Goal: Task Accomplishment & Management: Manage account settings

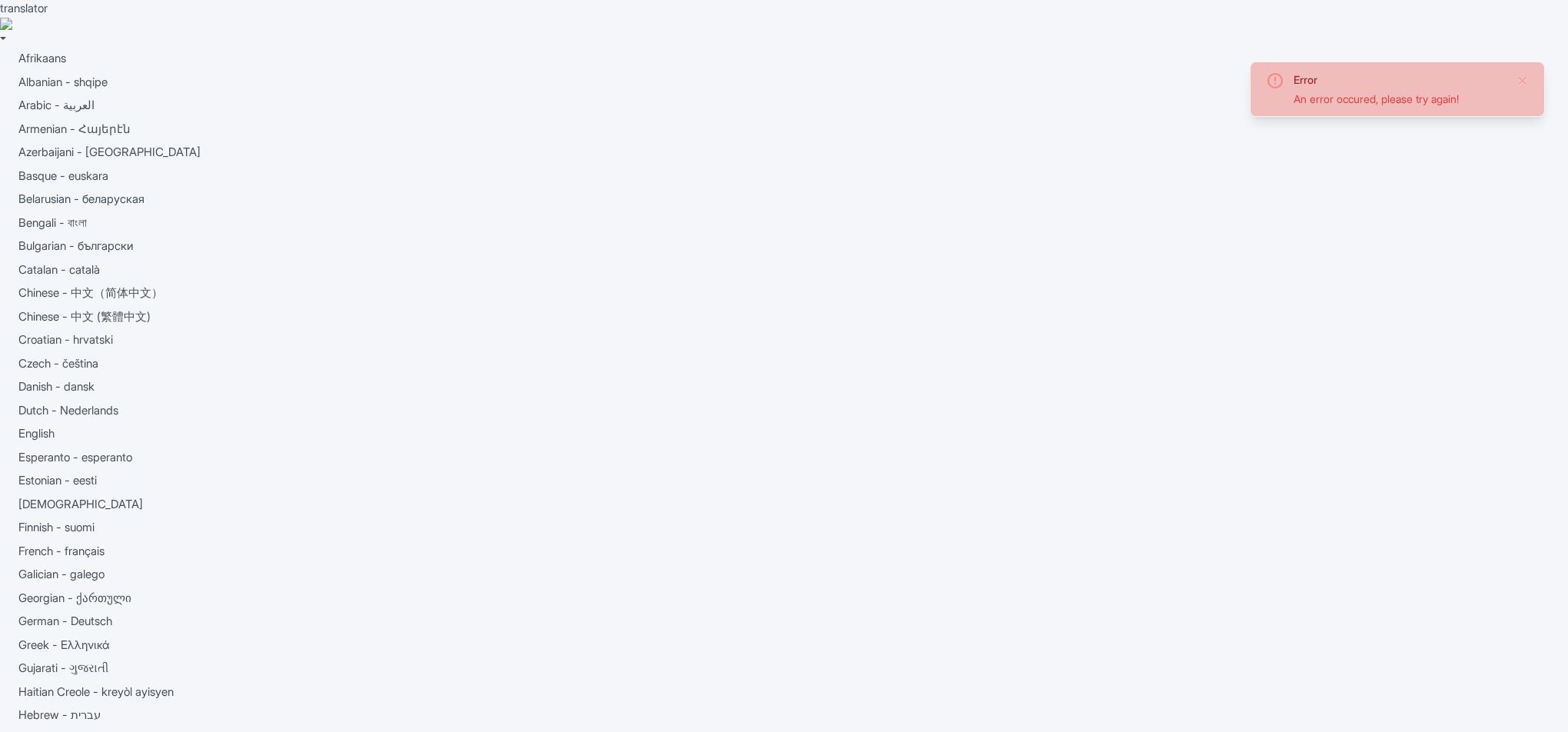
drag, startPoint x: 1494, startPoint y: 97, endPoint x: 1289, endPoint y: 98, distance: 205.0
click at [1289, 98] on div "Error An error occured, please try again!" at bounding box center [1397, 89] width 263 height 36
copy div "An error occured, please try again!"
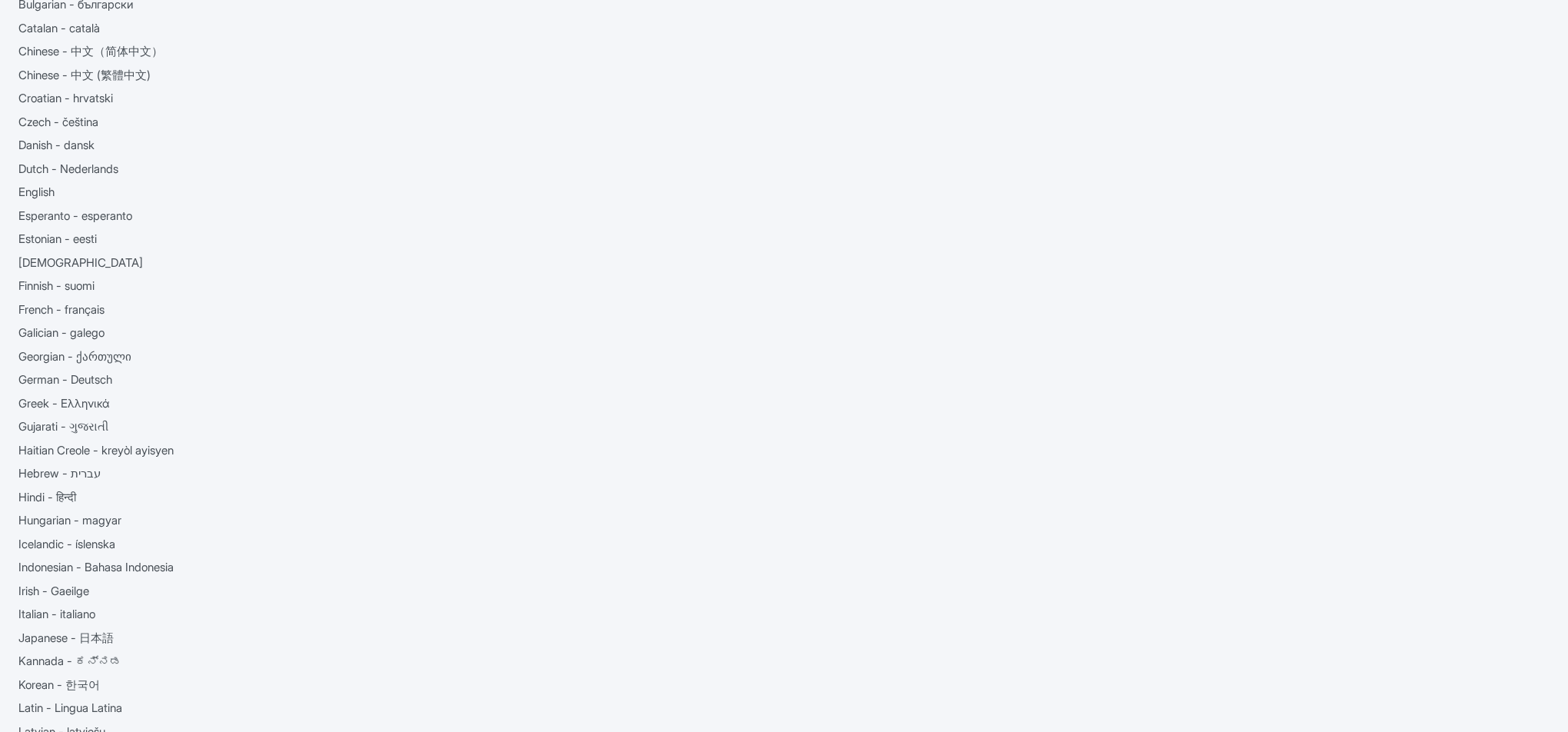
scroll to position [28, 0]
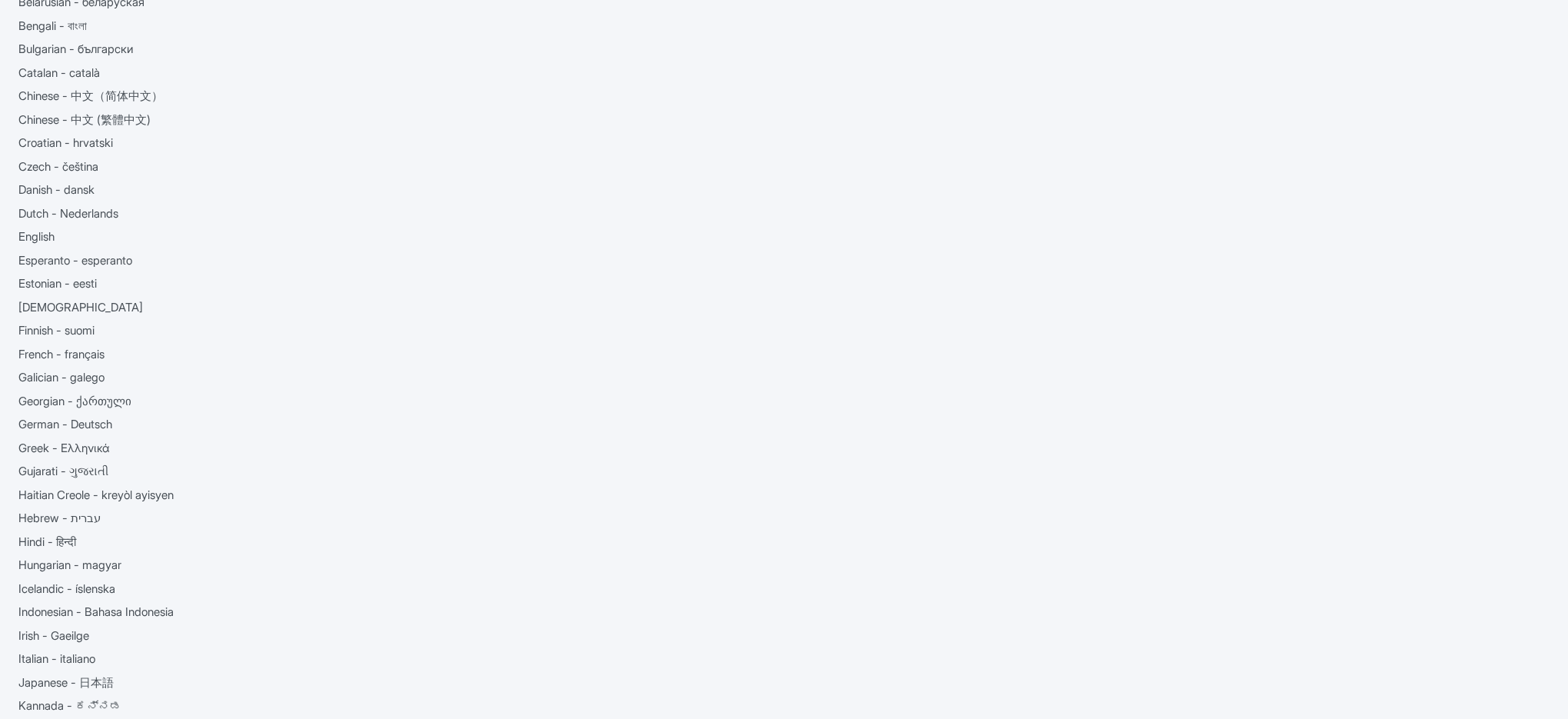
scroll to position [196, 0]
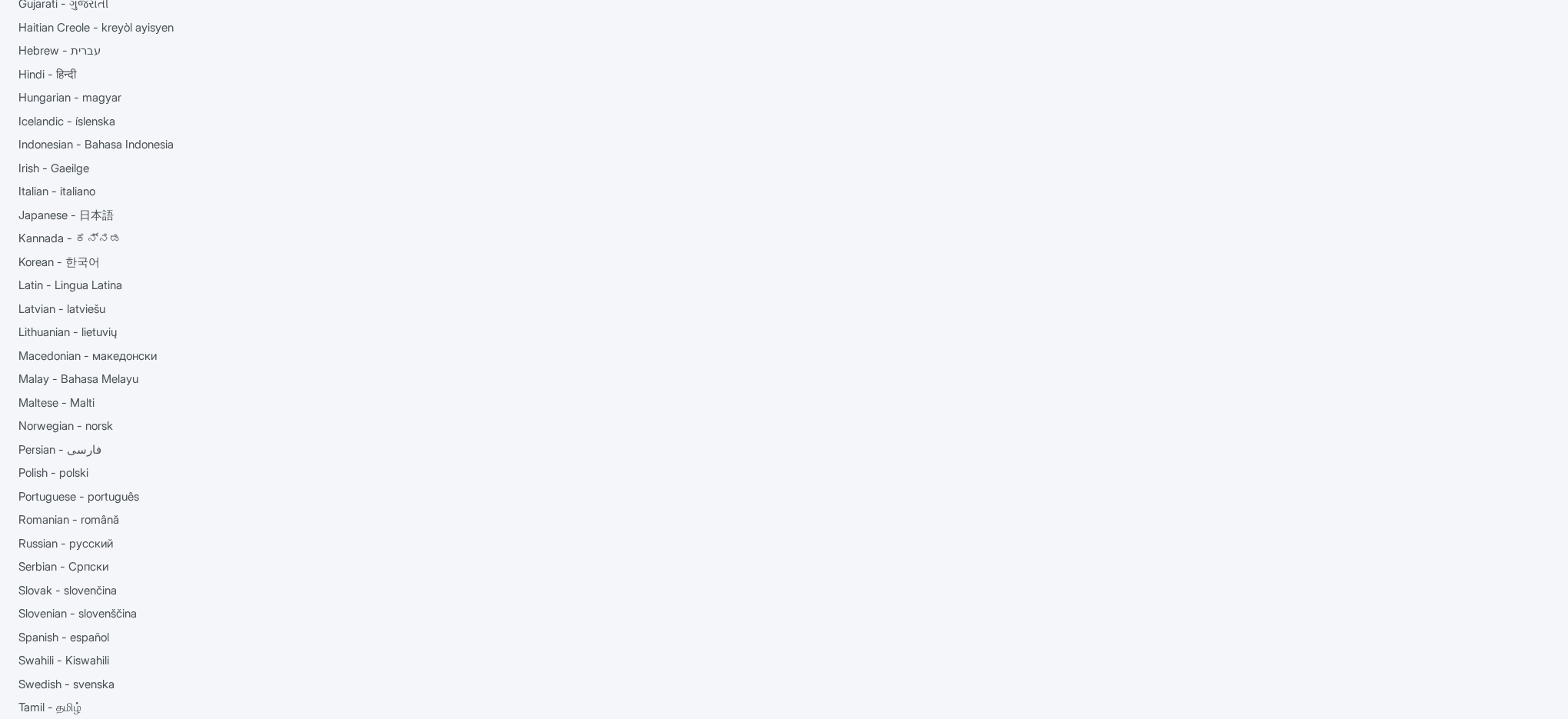
scroll to position [0, 0]
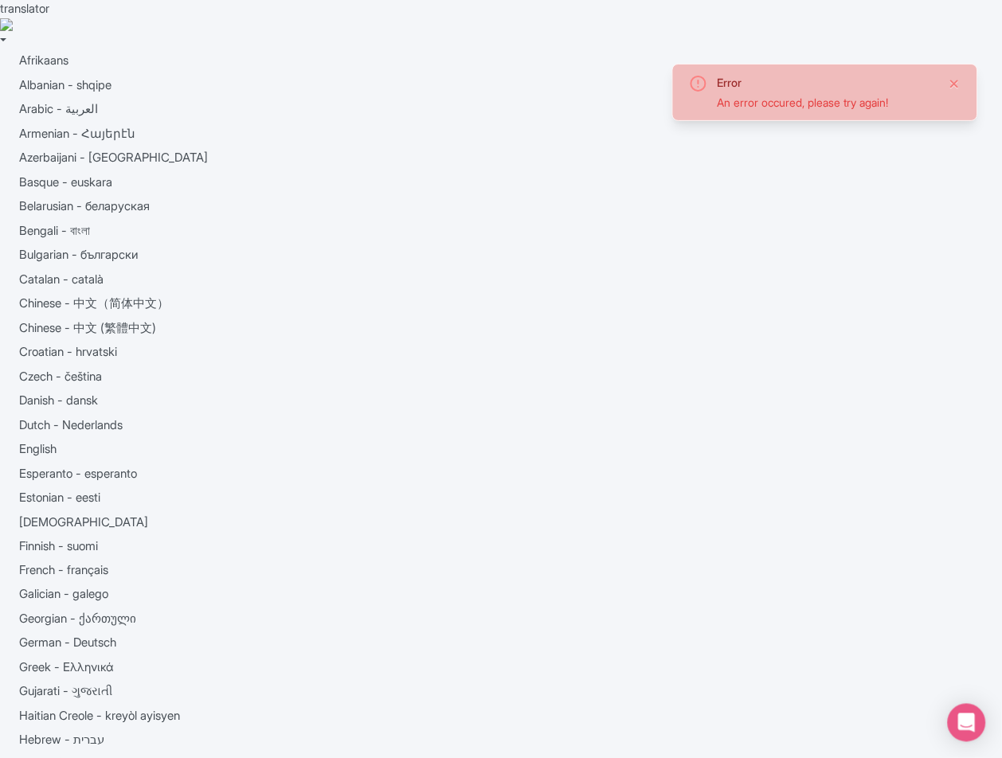
click at [952, 84] on button "Close" at bounding box center [954, 83] width 13 height 19
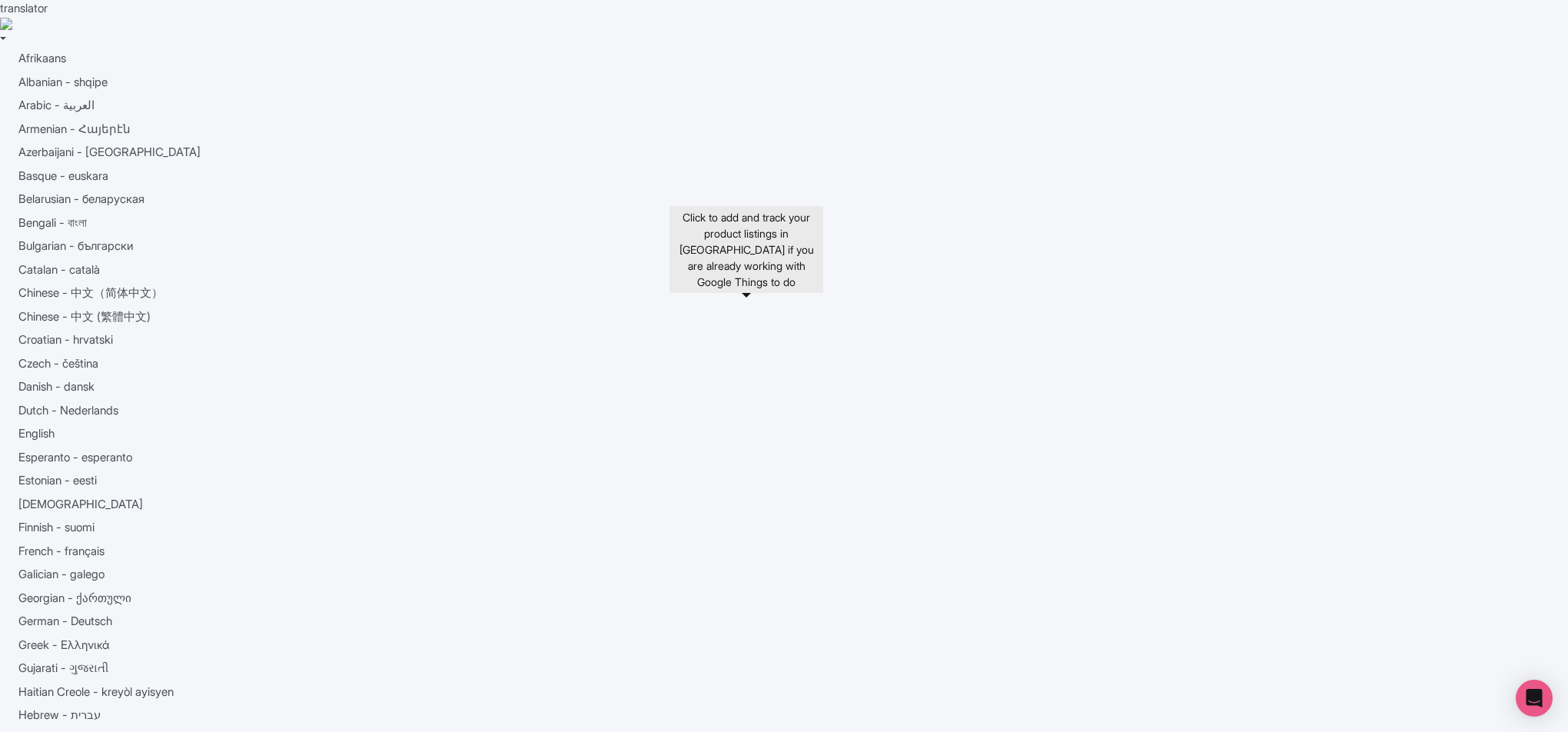
drag, startPoint x: 539, startPoint y: 140, endPoint x: 664, endPoint y: 138, distance: 125.0
copy section "Product Scores"
